Goal: Navigation & Orientation: Find specific page/section

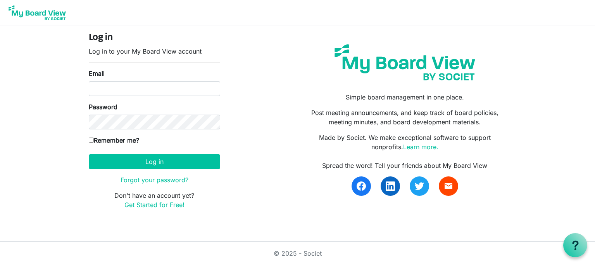
click at [37, 9] on img at bounding box center [37, 12] width 62 height 19
click at [38, 15] on img at bounding box center [37, 12] width 62 height 19
click at [416, 144] on link "Learn more." at bounding box center [420, 147] width 35 height 8
